Goal: Task Accomplishment & Management: Manage account settings

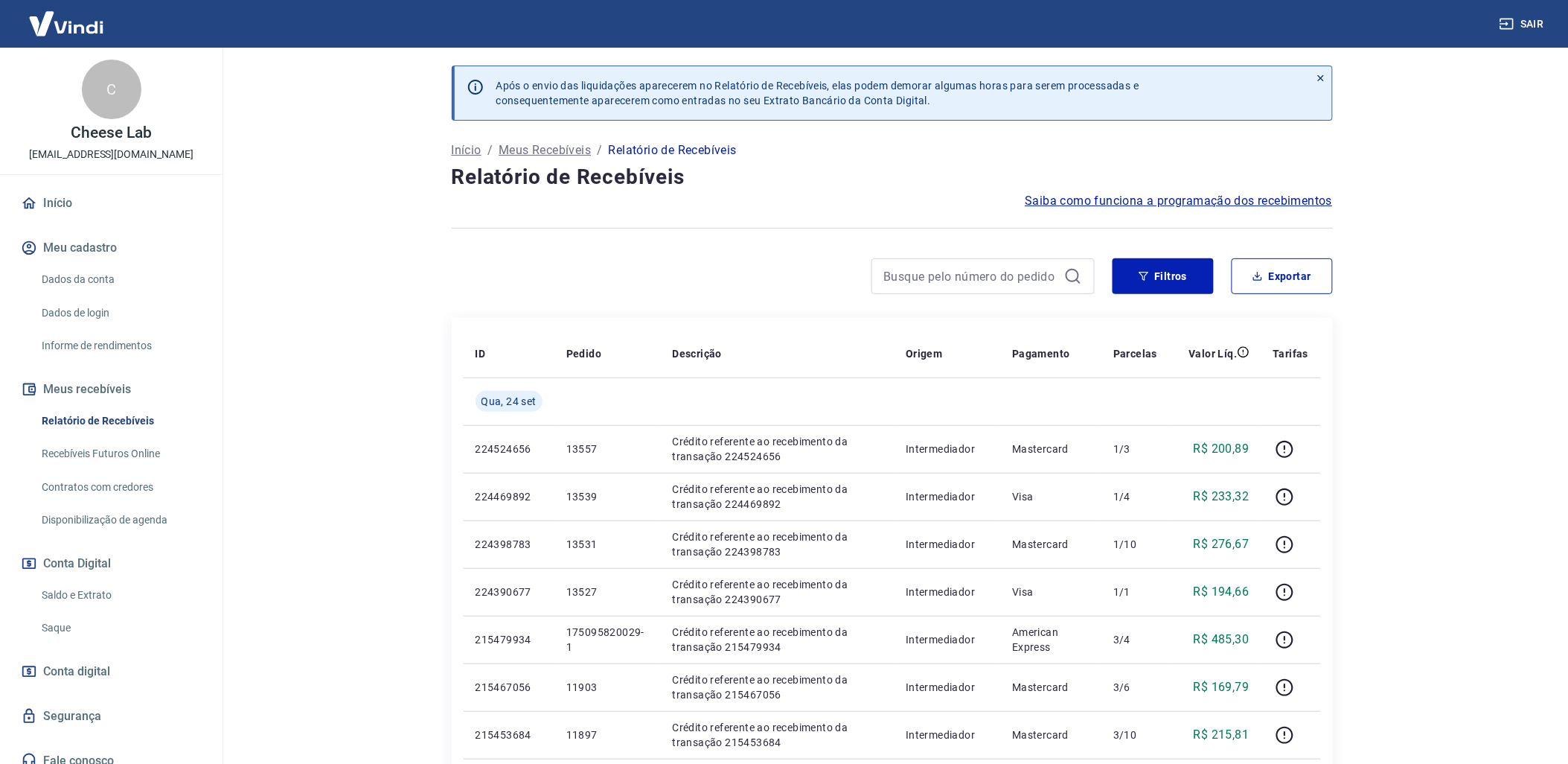
click at [82, 584] on link "Saldo e Extrato" at bounding box center [120, 594] width 169 height 30
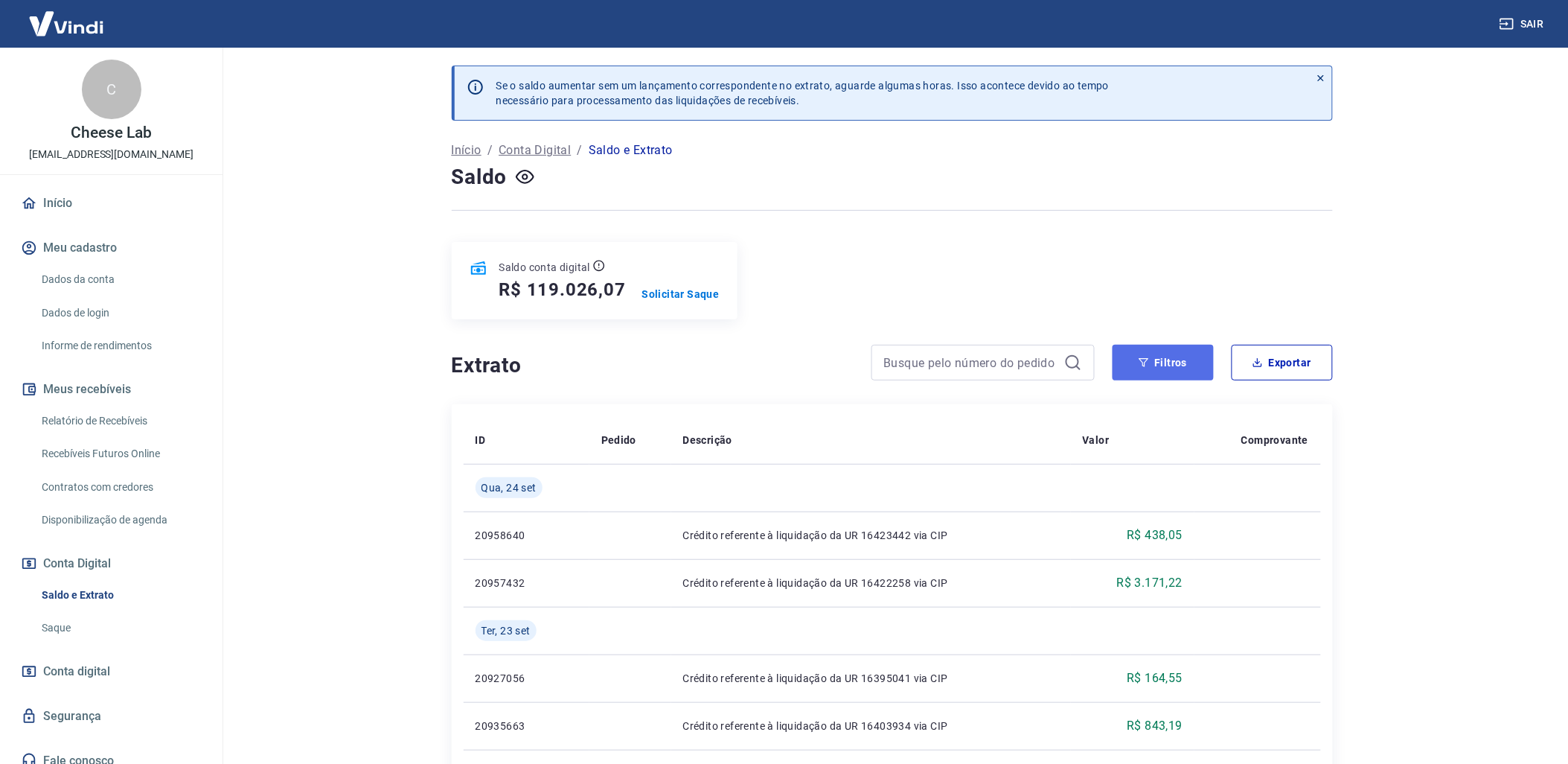
click at [1143, 378] on button "Filtros" at bounding box center [1163, 363] width 101 height 36
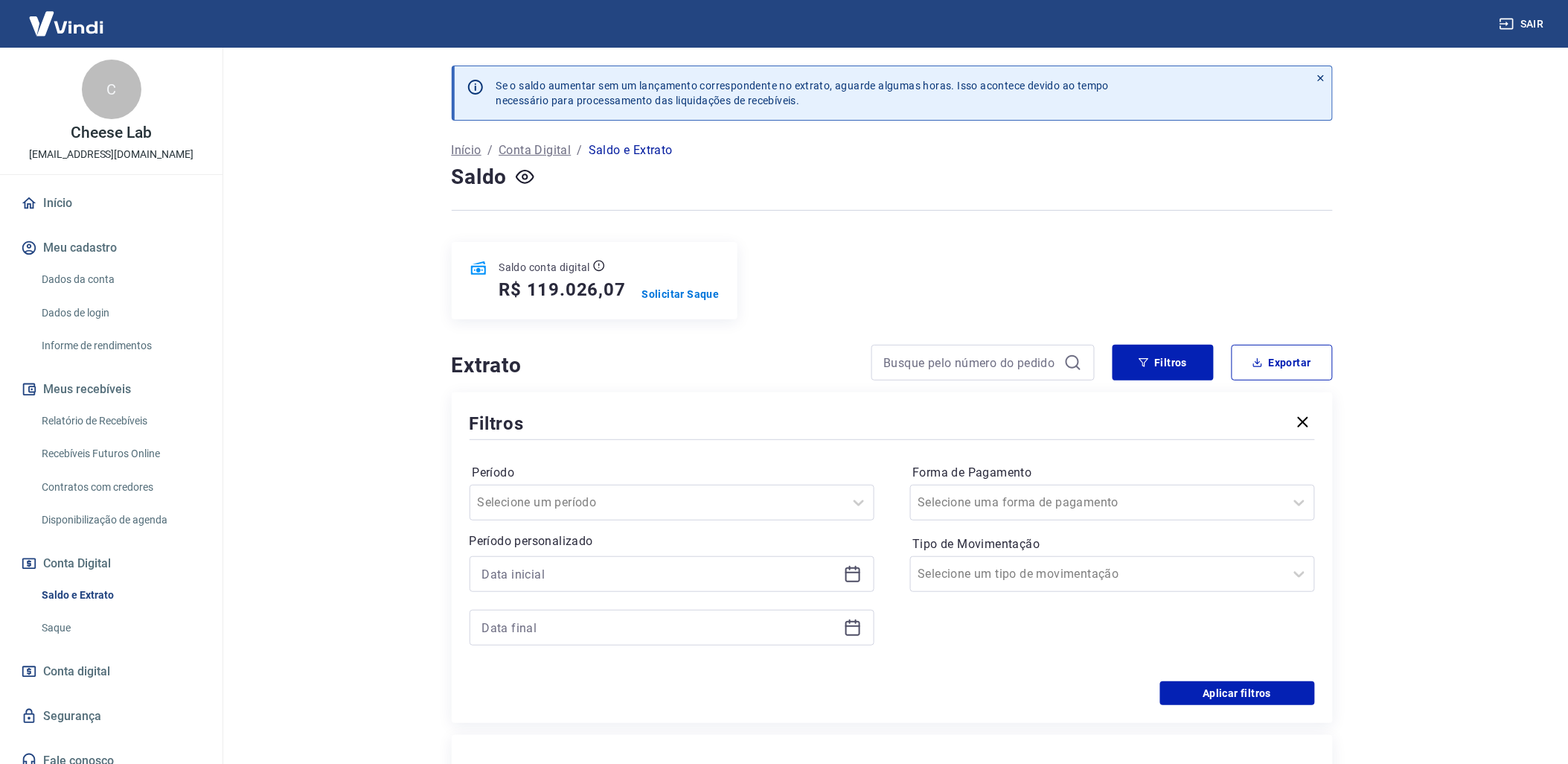
click at [867, 571] on div at bounding box center [672, 574] width 405 height 36
click at [863, 573] on div at bounding box center [672, 574] width 405 height 36
click at [853, 573] on icon at bounding box center [852, 574] width 18 height 18
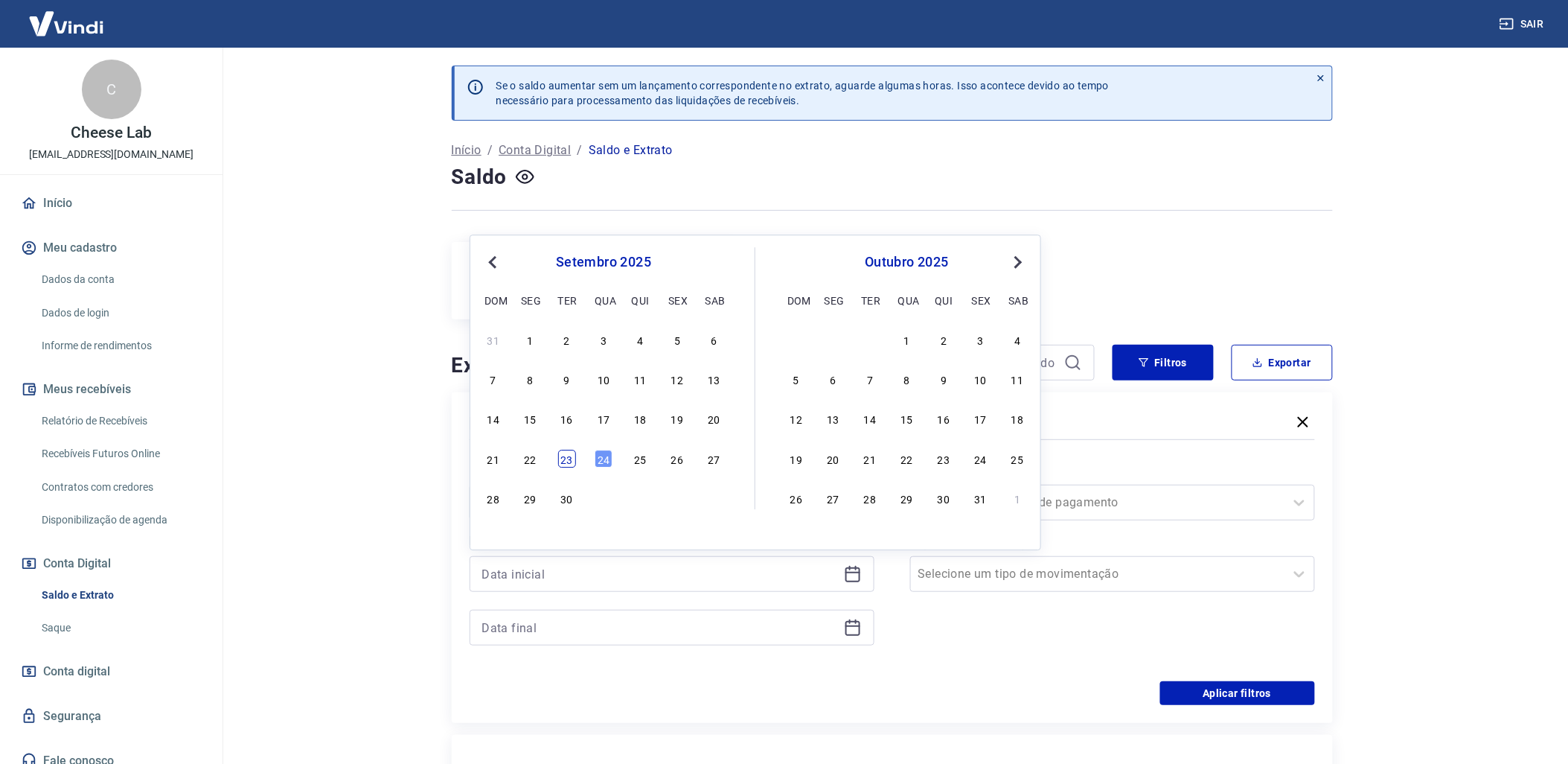
click at [574, 457] on div "23" at bounding box center [567, 459] width 18 height 18
type input "[DATE]"
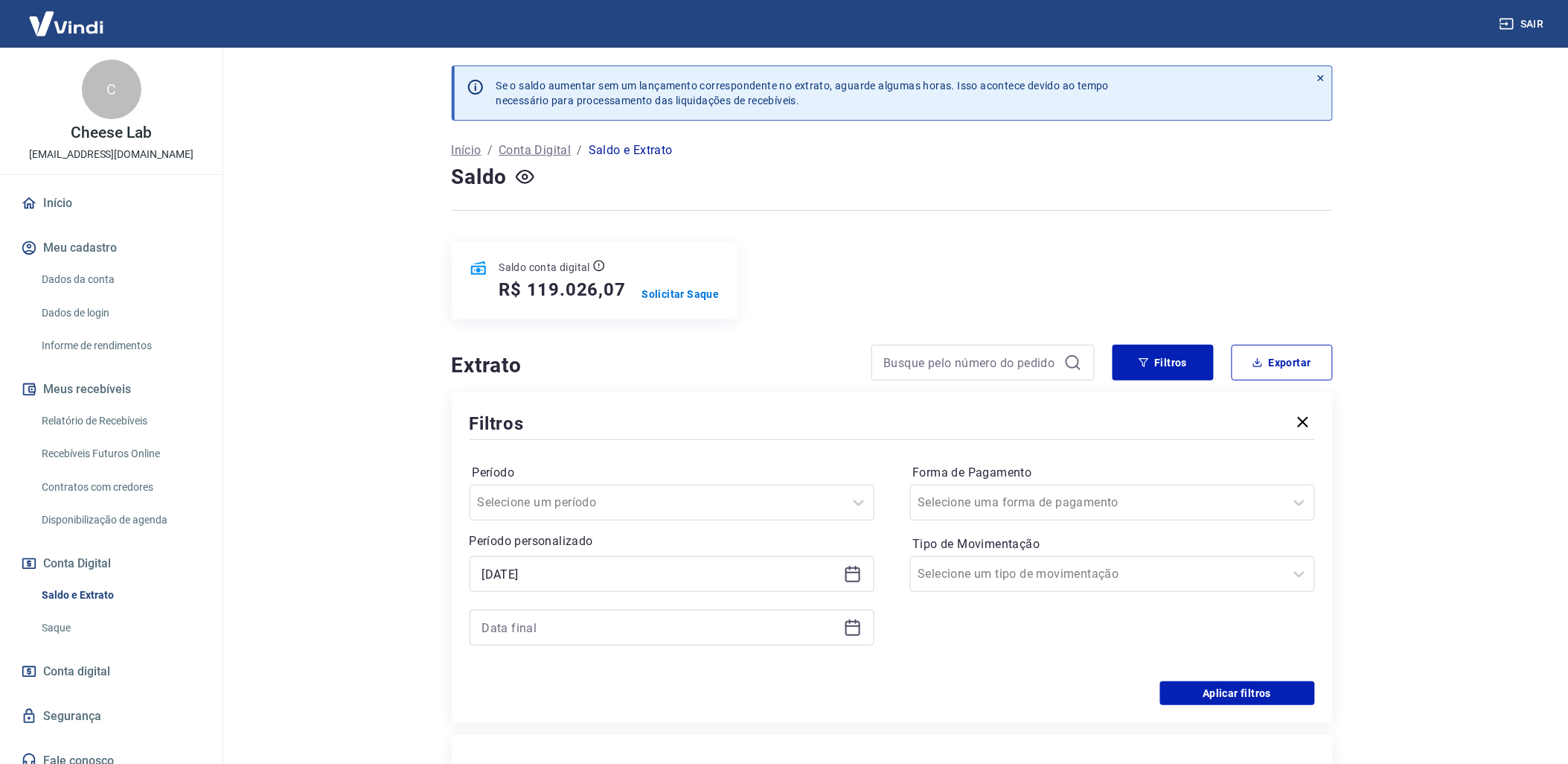
click at [853, 633] on icon at bounding box center [852, 628] width 18 height 18
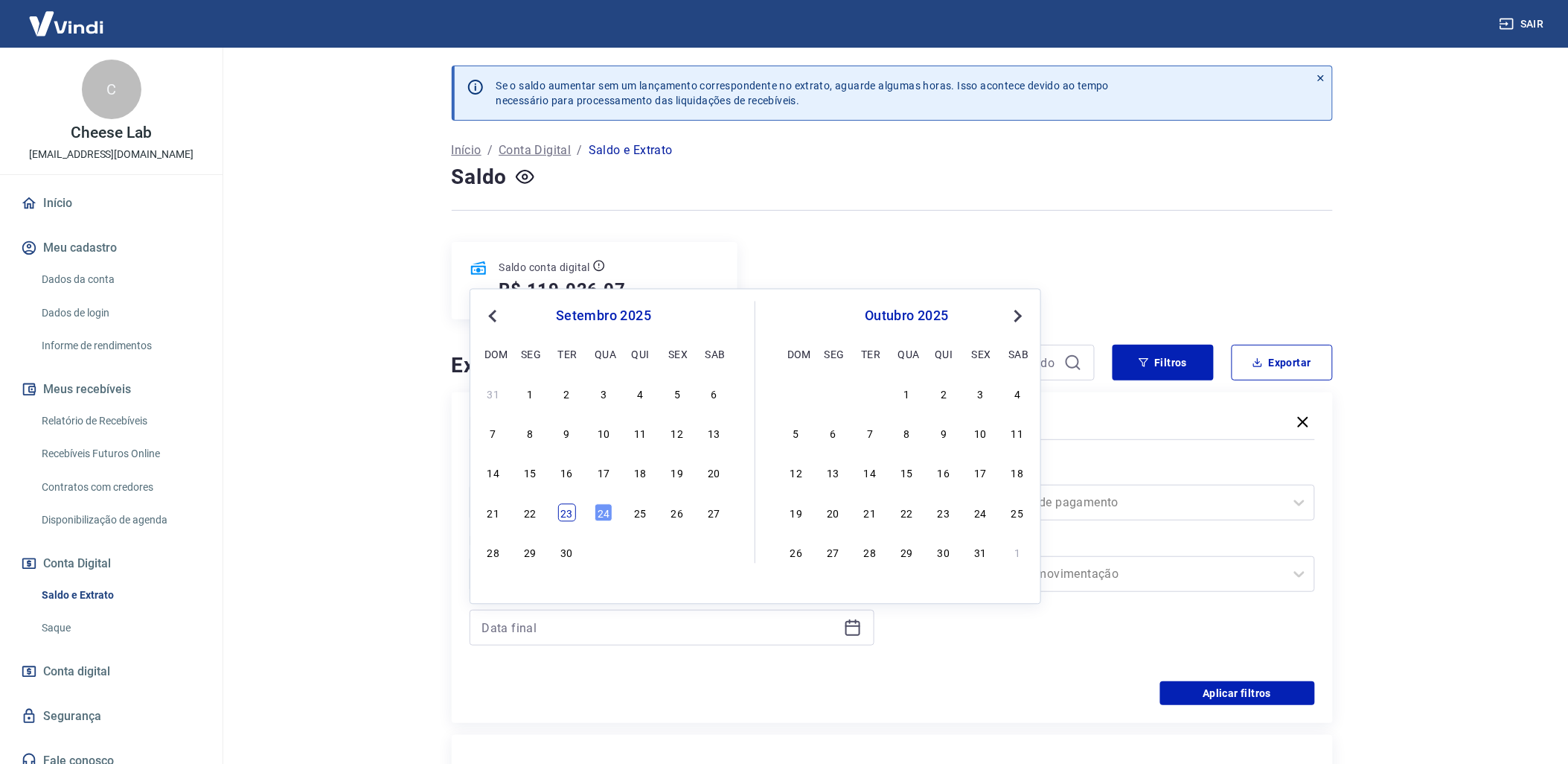
click at [562, 511] on div "23" at bounding box center [567, 512] width 18 height 18
type input "[DATE]"
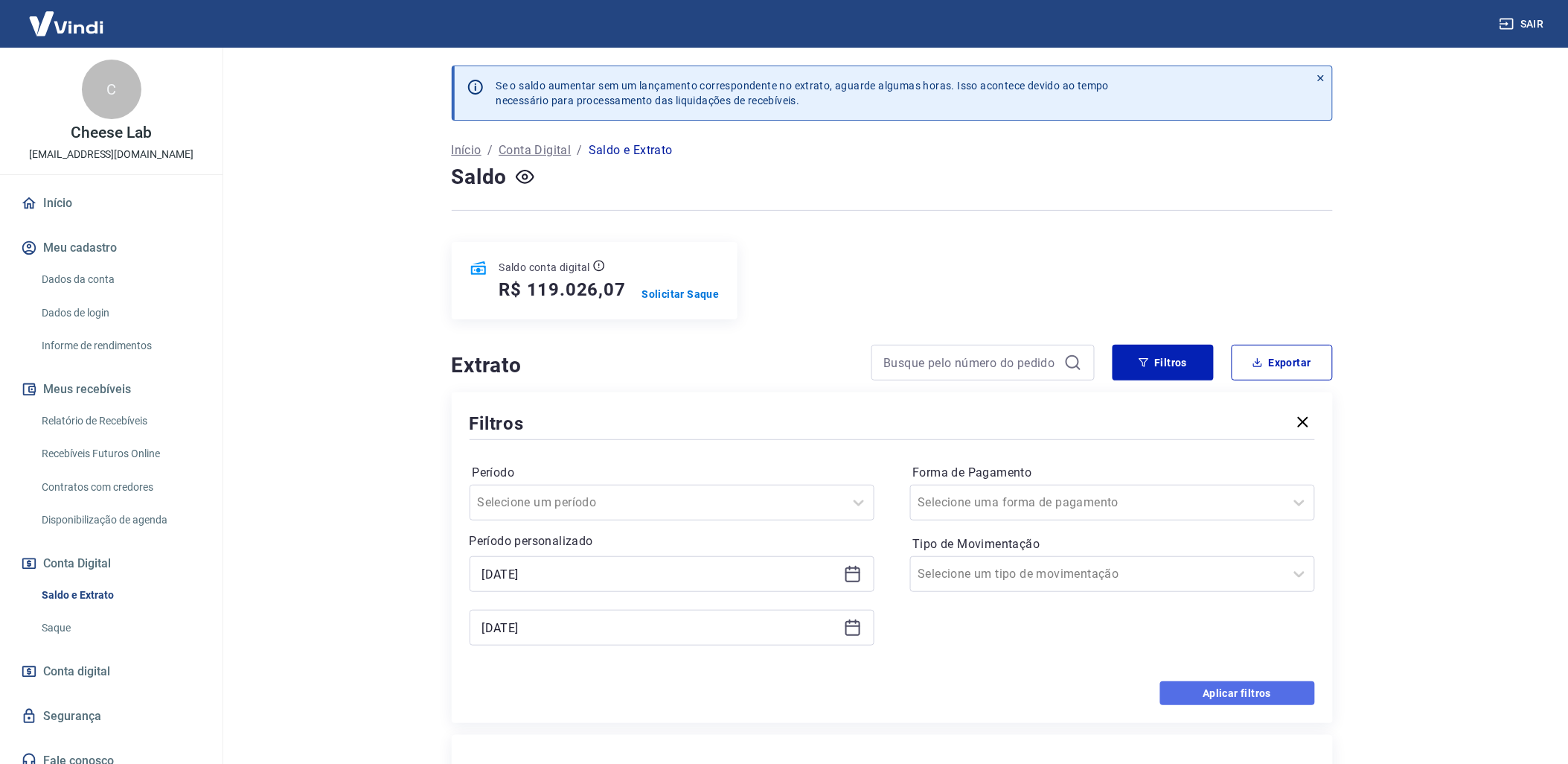
click at [1223, 687] on button "Aplicar filtros" at bounding box center [1238, 692] width 155 height 24
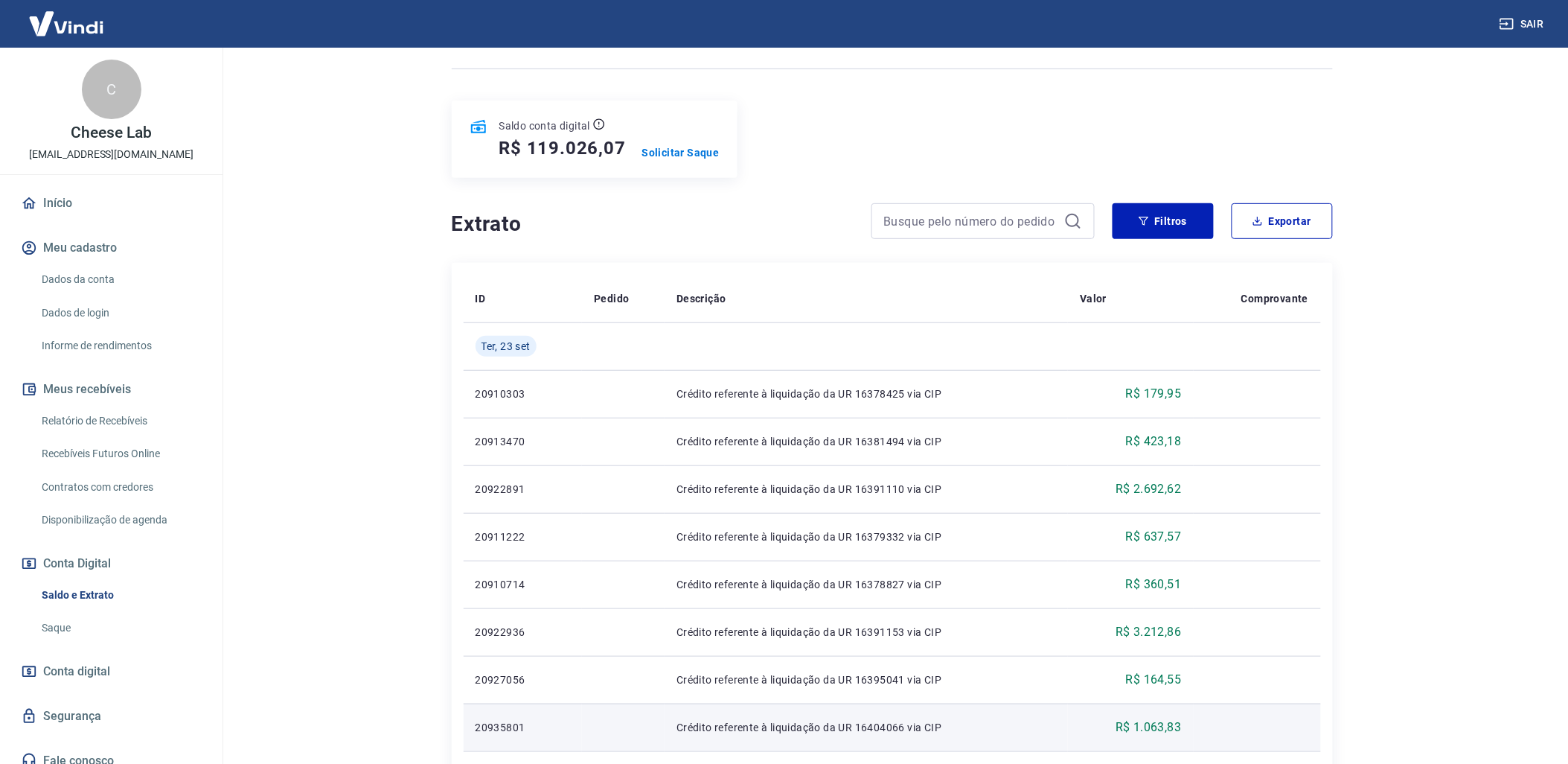
scroll to position [119, 0]
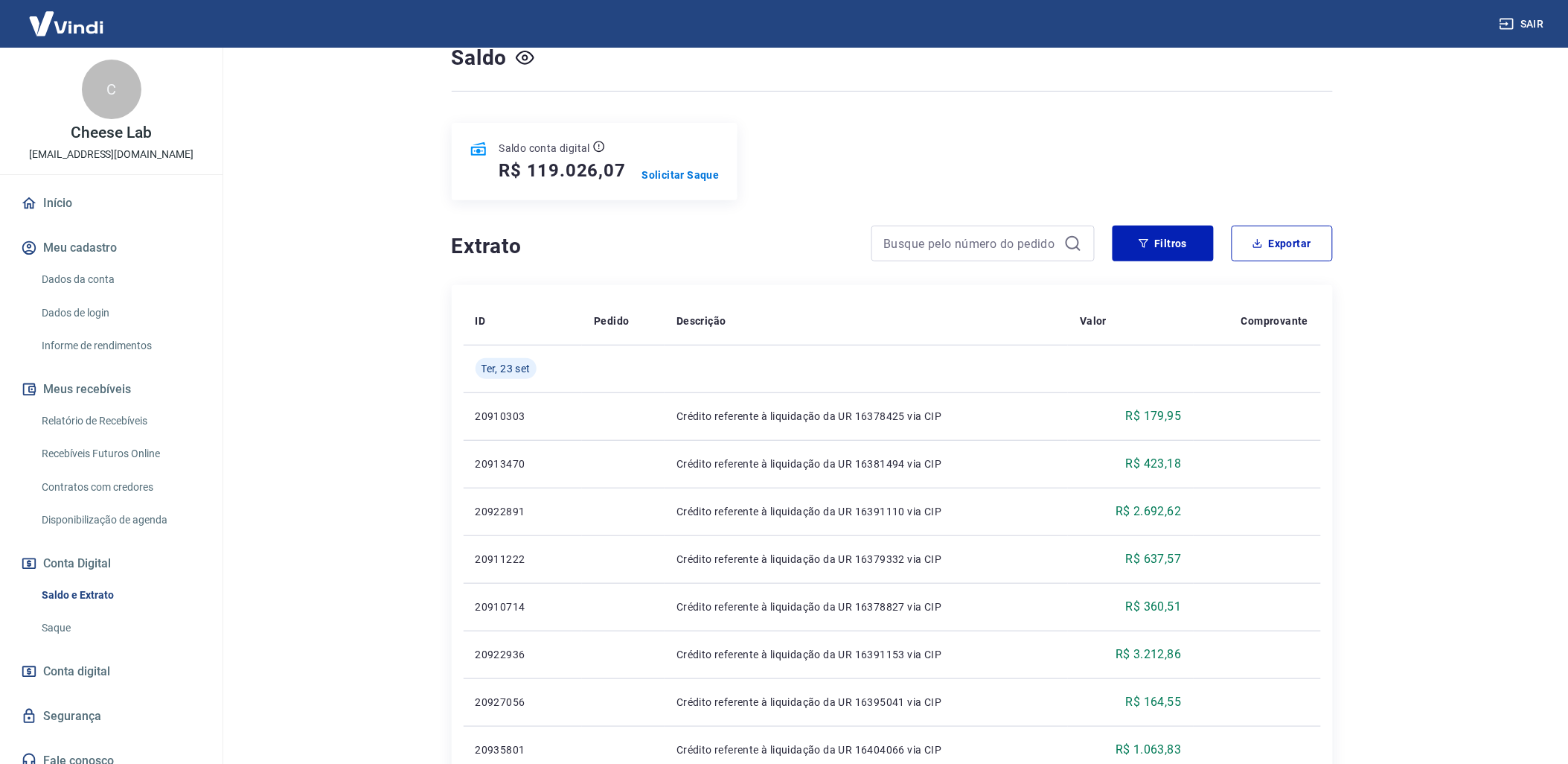
click at [117, 419] on link "Relatório de Recebíveis" at bounding box center [120, 421] width 169 height 30
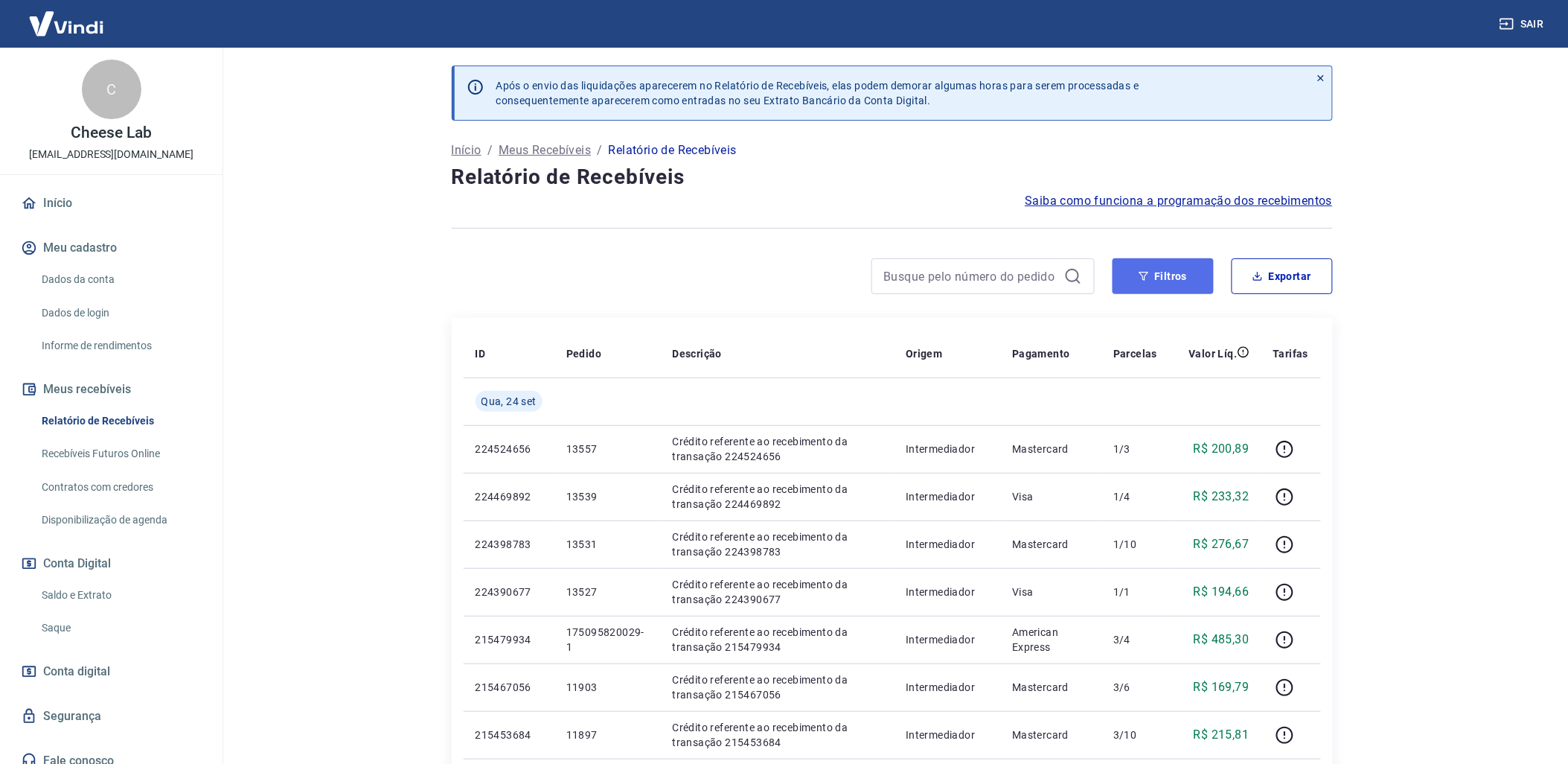
click at [1183, 280] on button "Filtros" at bounding box center [1163, 276] width 101 height 36
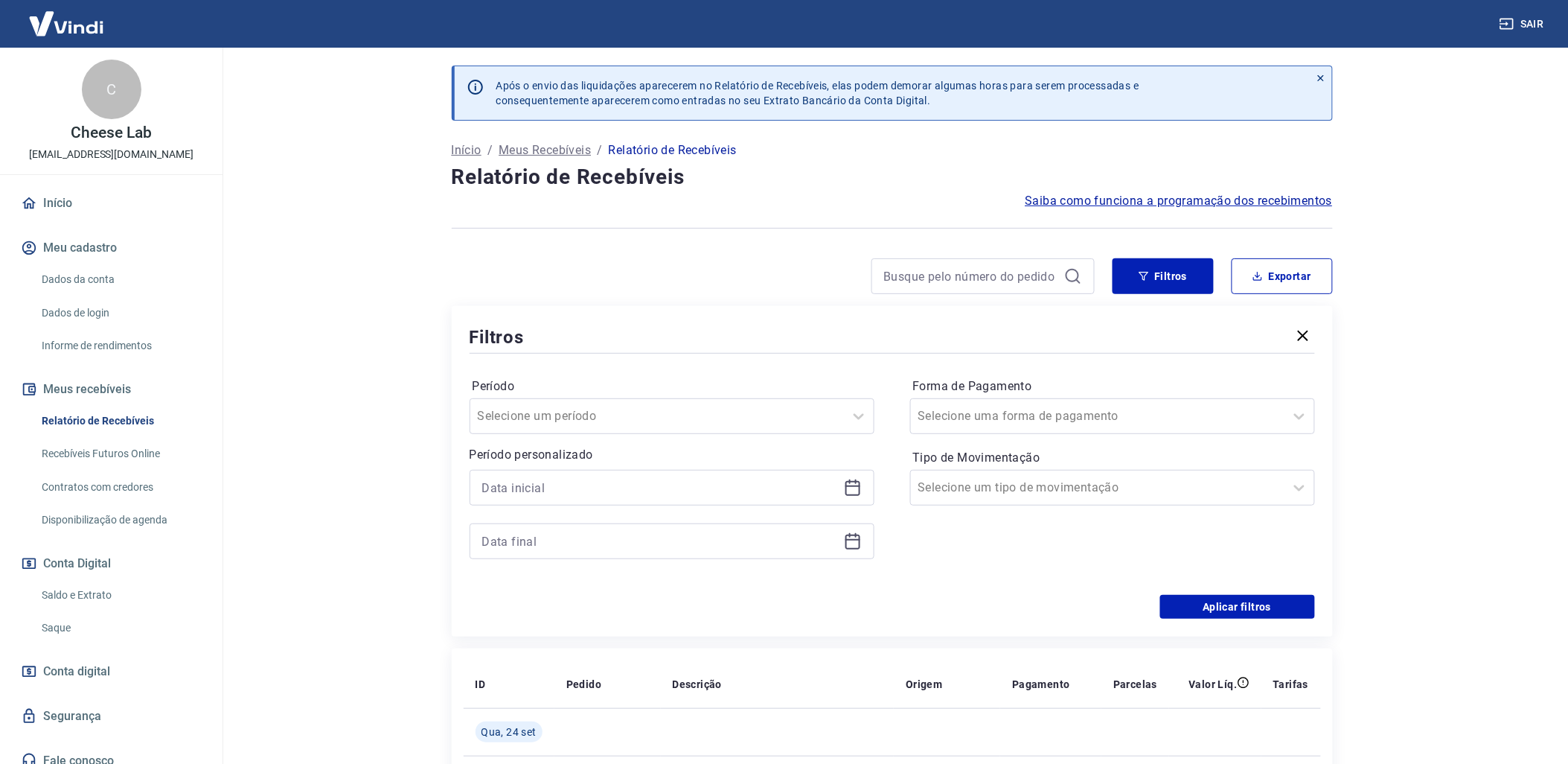
click at [843, 492] on div at bounding box center [672, 488] width 405 height 36
click at [845, 488] on icon at bounding box center [852, 488] width 15 height 15
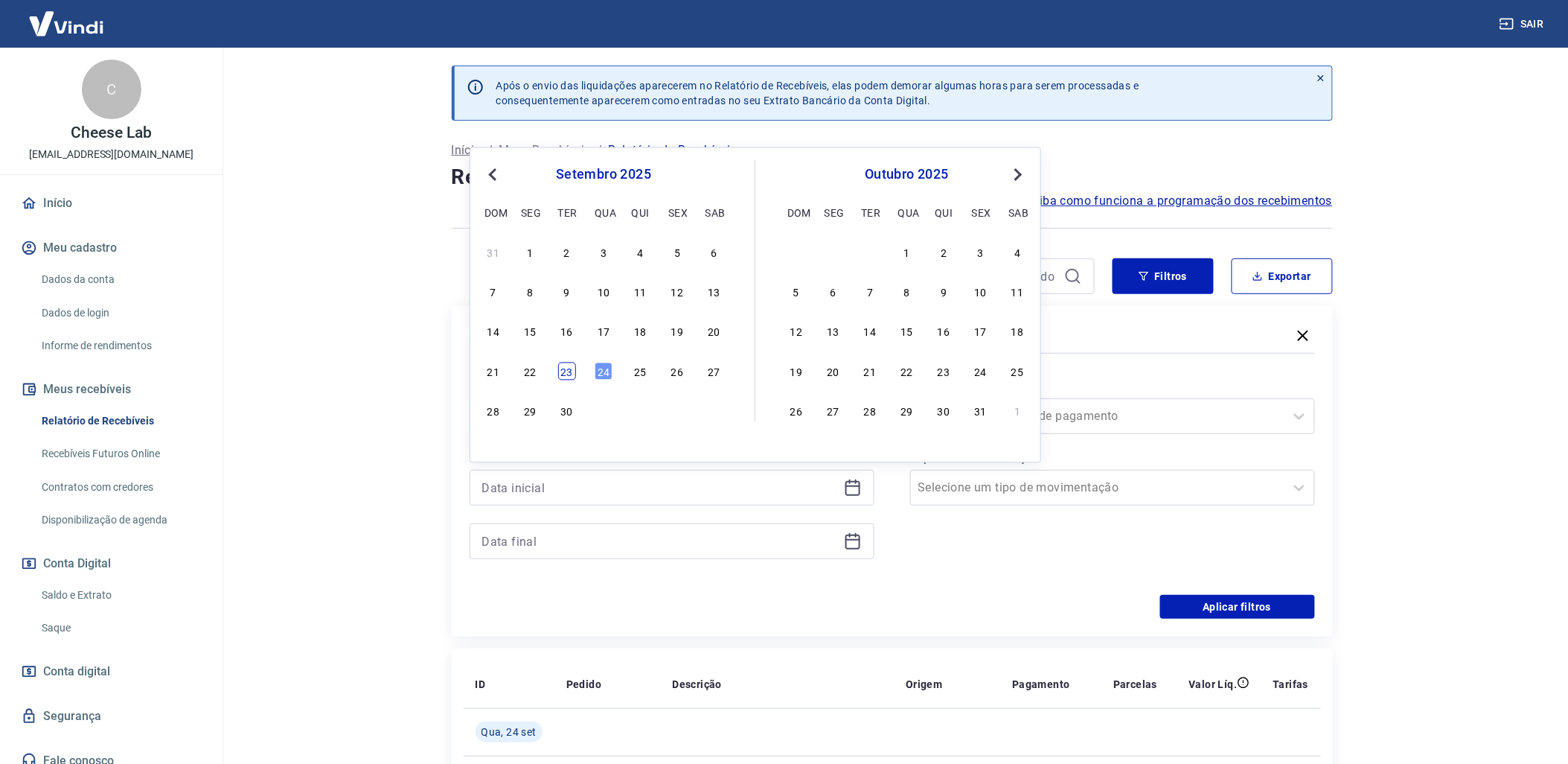
click at [567, 373] on div "23" at bounding box center [567, 371] width 18 height 18
type input "[DATE]"
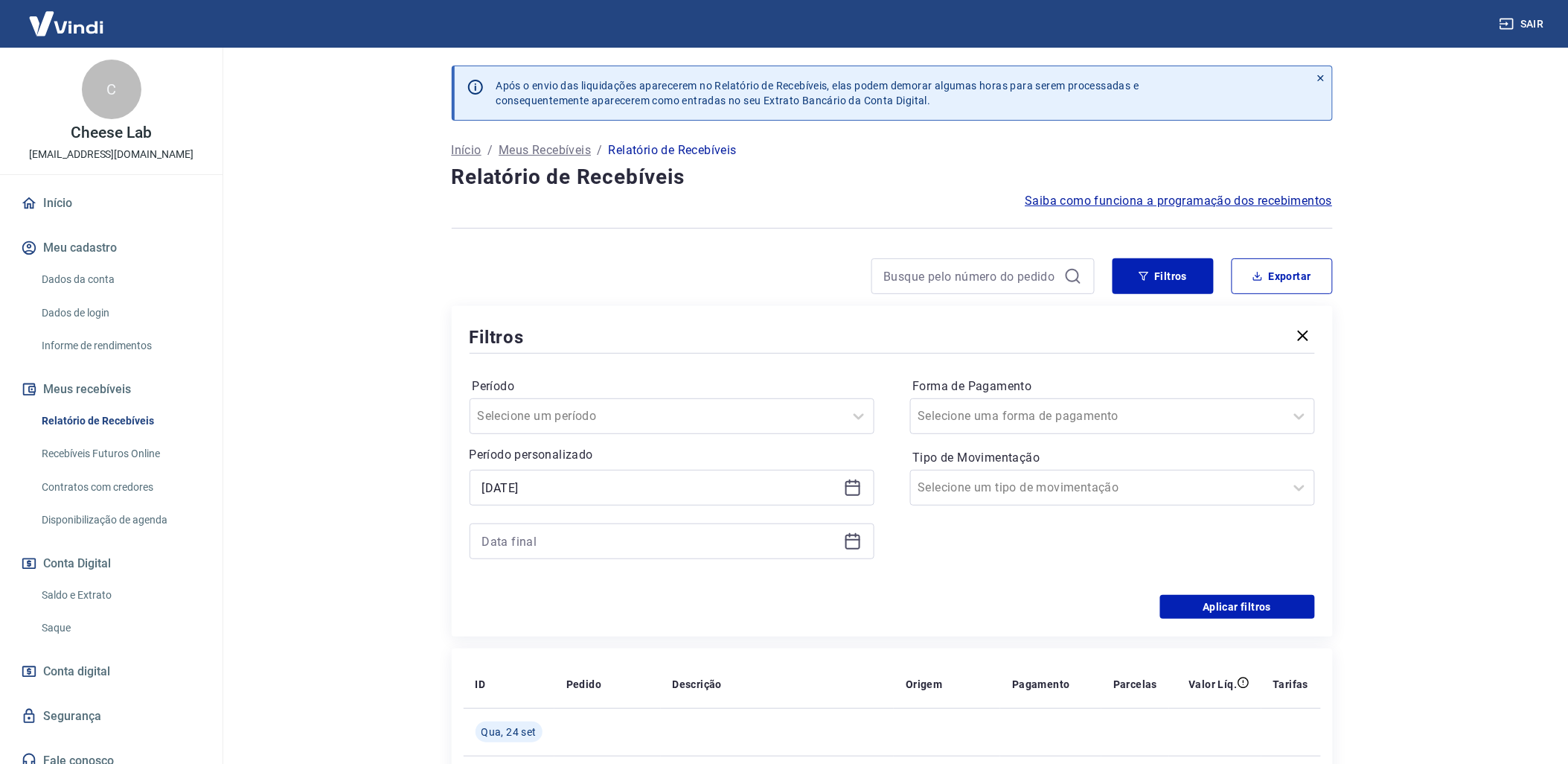
click at [843, 542] on icon at bounding box center [852, 541] width 18 height 18
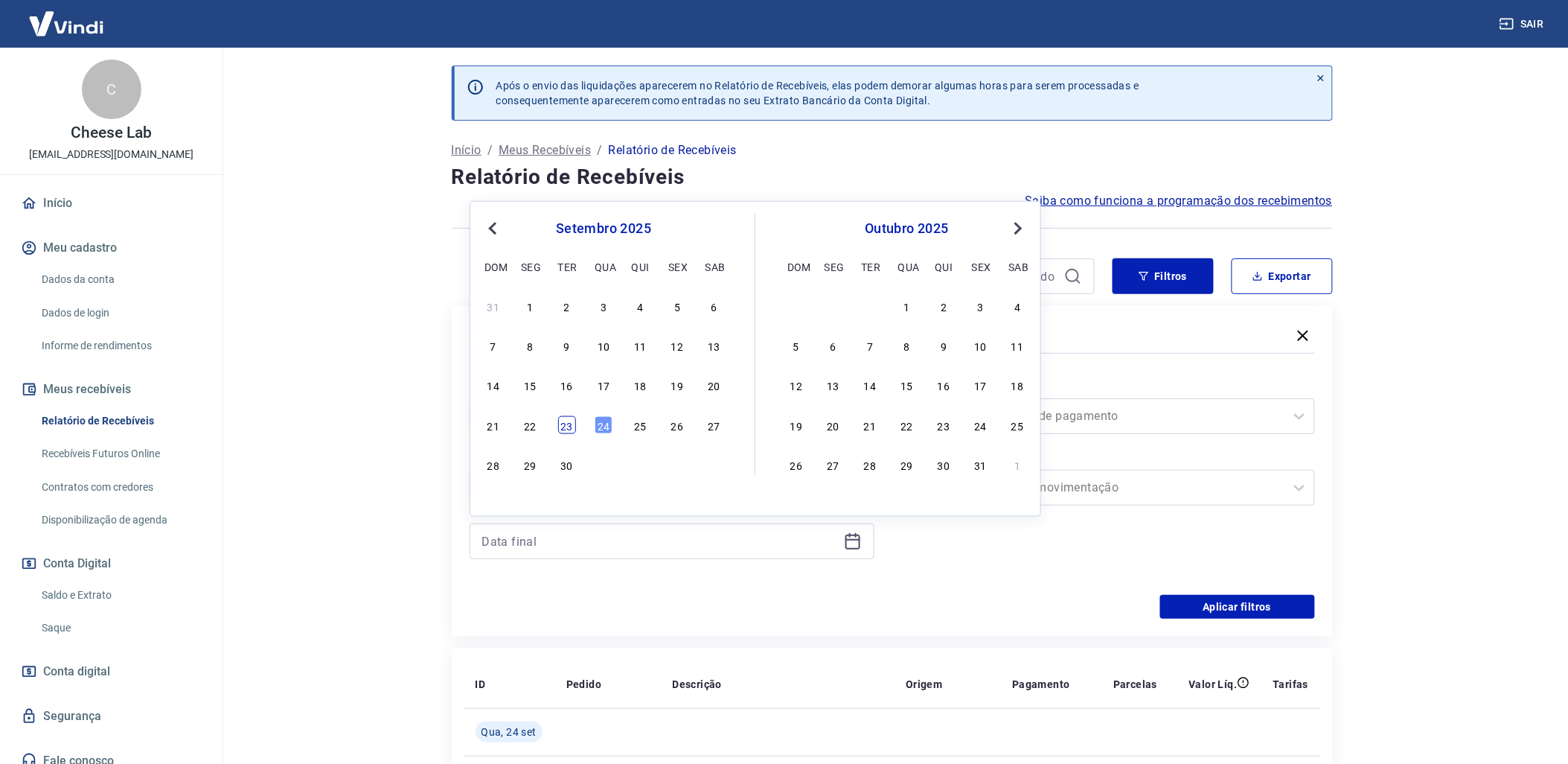
click at [575, 426] on div "23" at bounding box center [567, 425] width 18 height 18
type input "[DATE]"
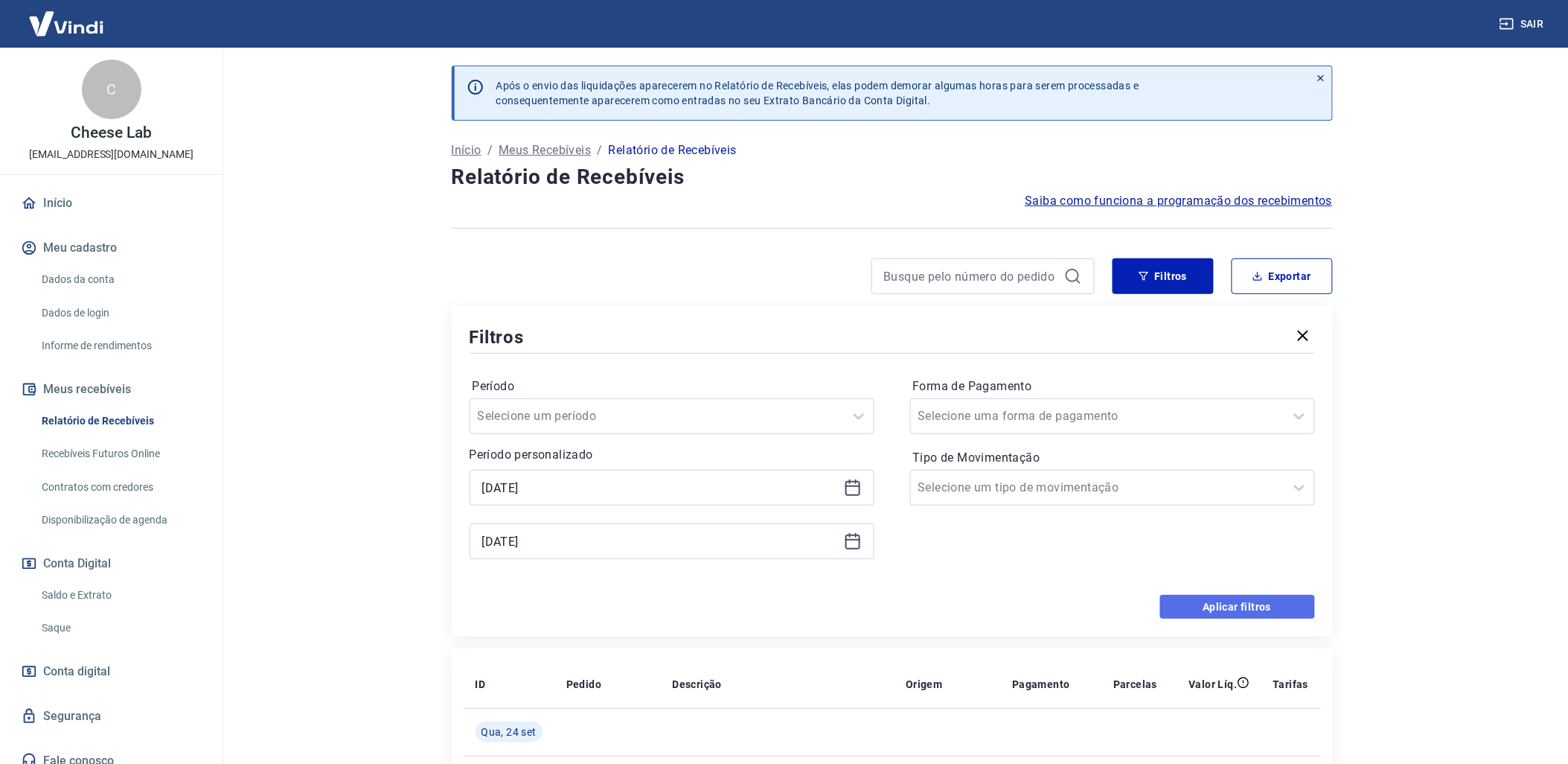
click at [1218, 608] on button "Aplicar filtros" at bounding box center [1238, 607] width 155 height 24
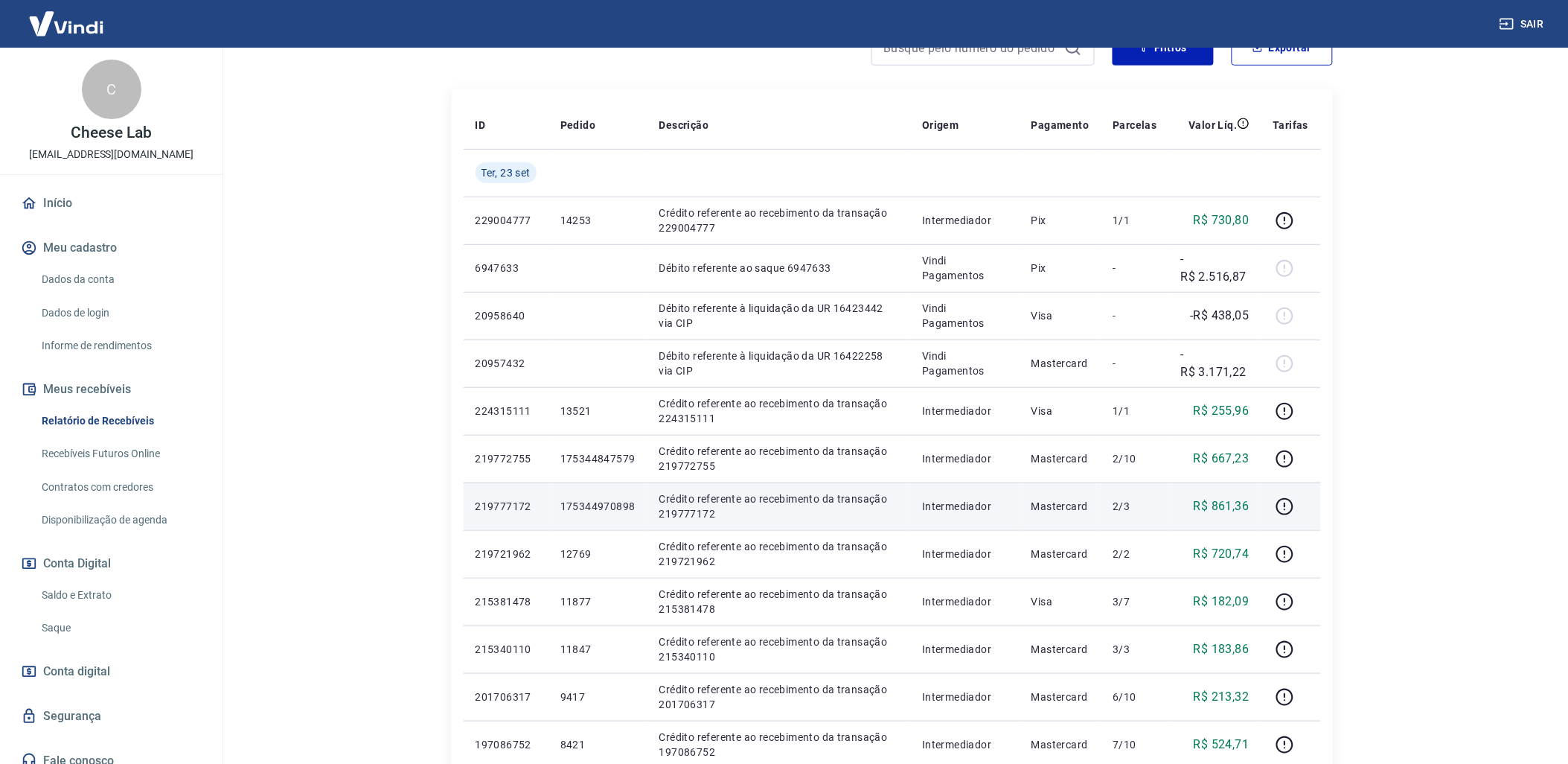
scroll to position [146, 0]
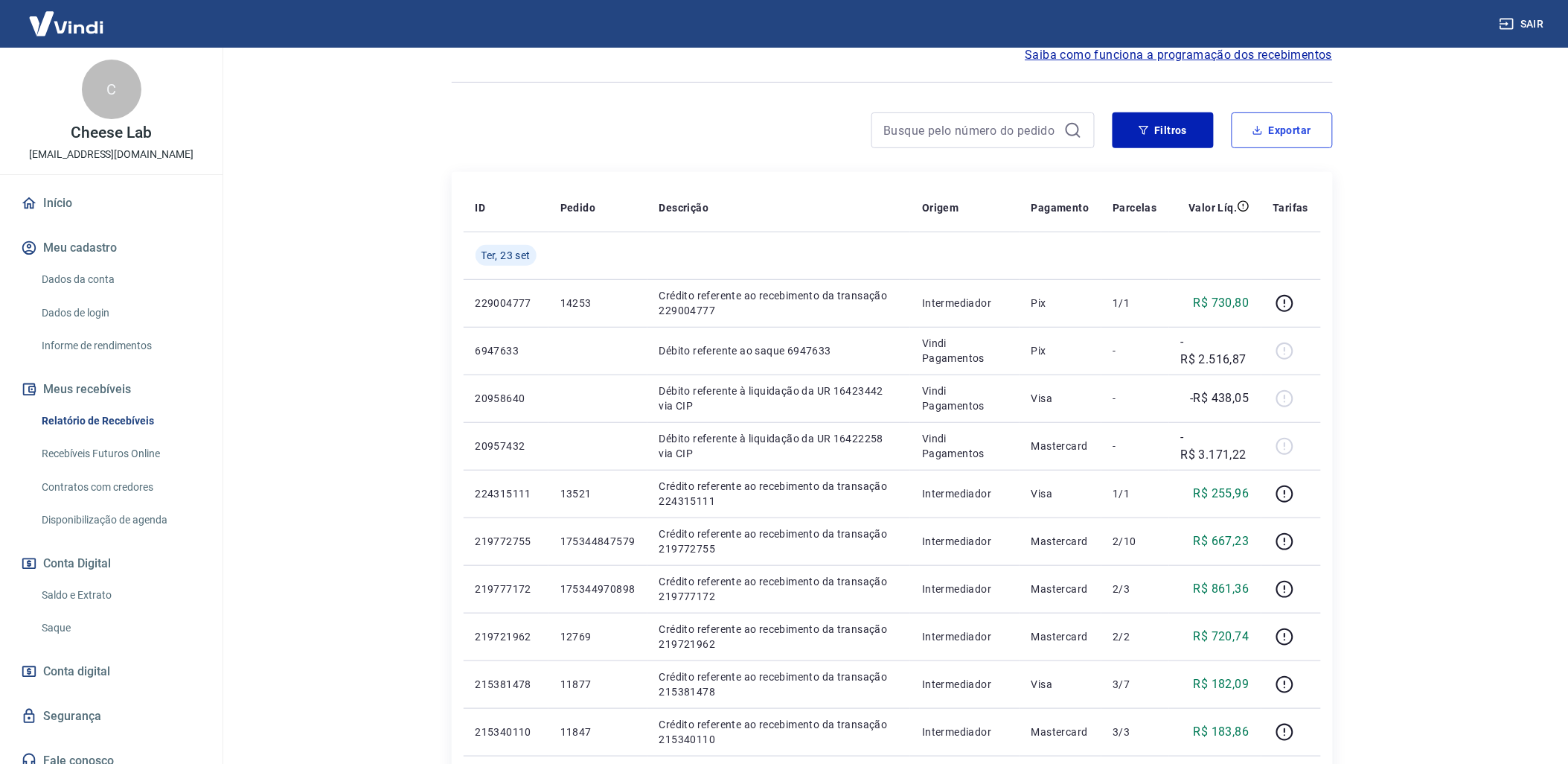
click at [1279, 136] on button "Exportar" at bounding box center [1282, 130] width 101 height 36
type input "[DATE]"
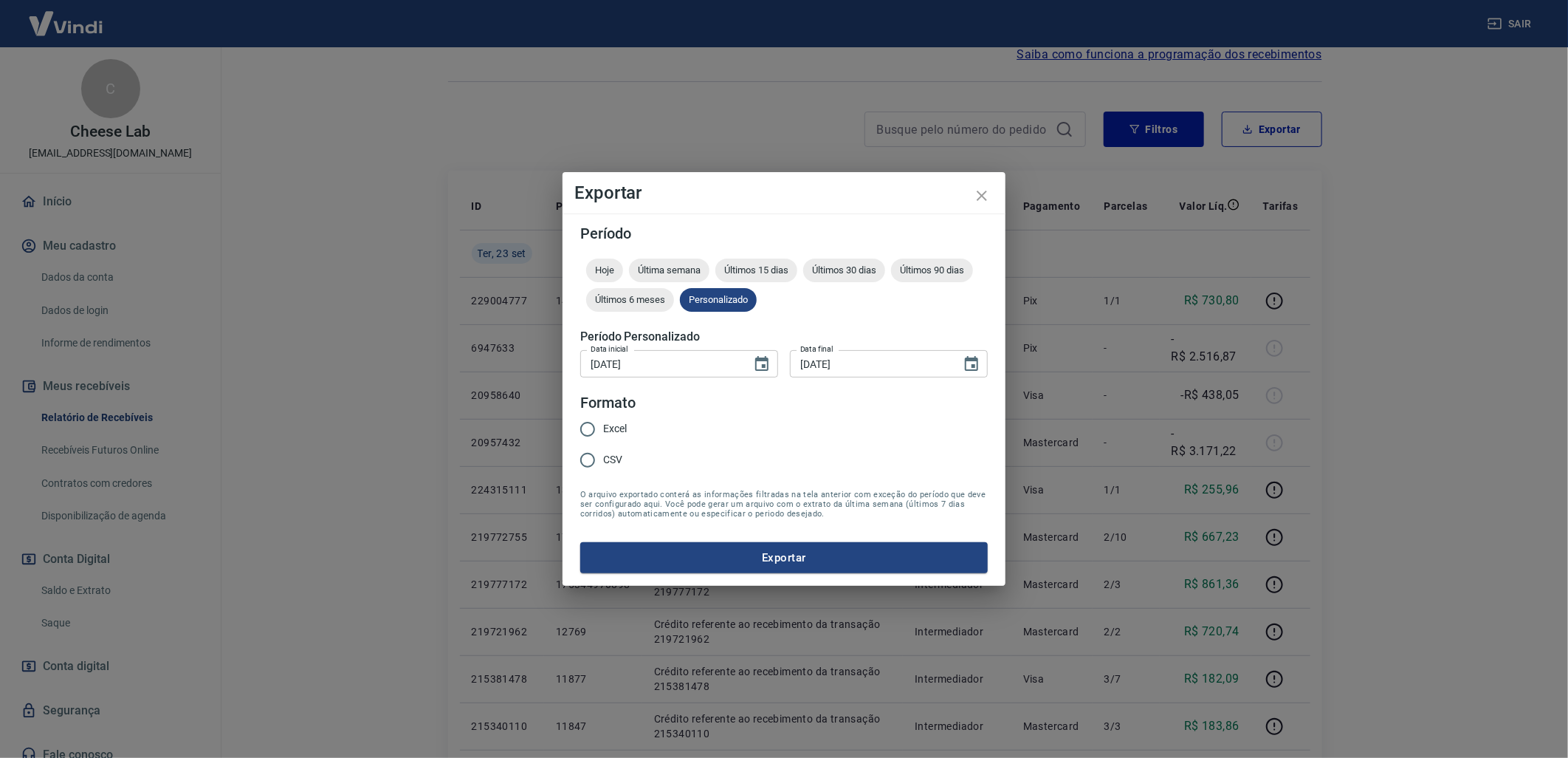
click at [587, 421] on input "Excel" at bounding box center [588, 429] width 31 height 31
radio input "true"
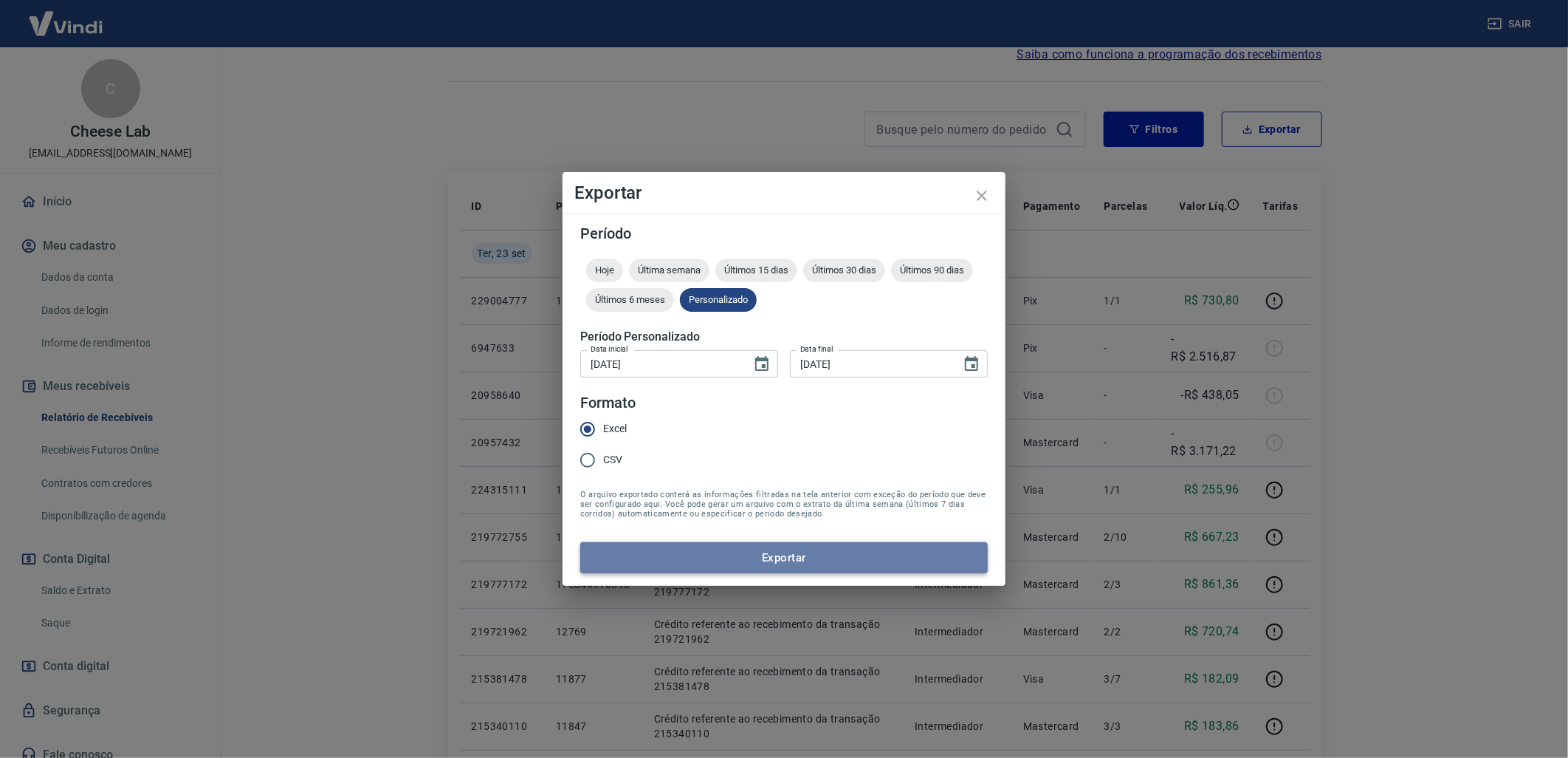
click at [752, 556] on button "Exportar" at bounding box center [784, 557] width 408 height 31
